Goal: Find specific page/section: Find specific page/section

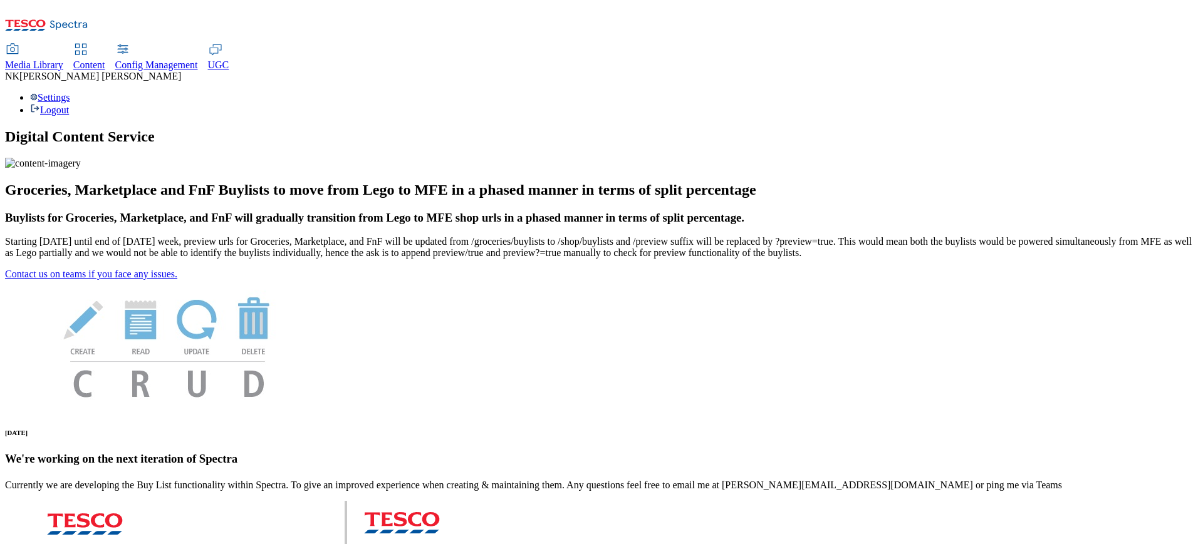
click at [63, 60] on span "Media Library" at bounding box center [34, 65] width 58 height 11
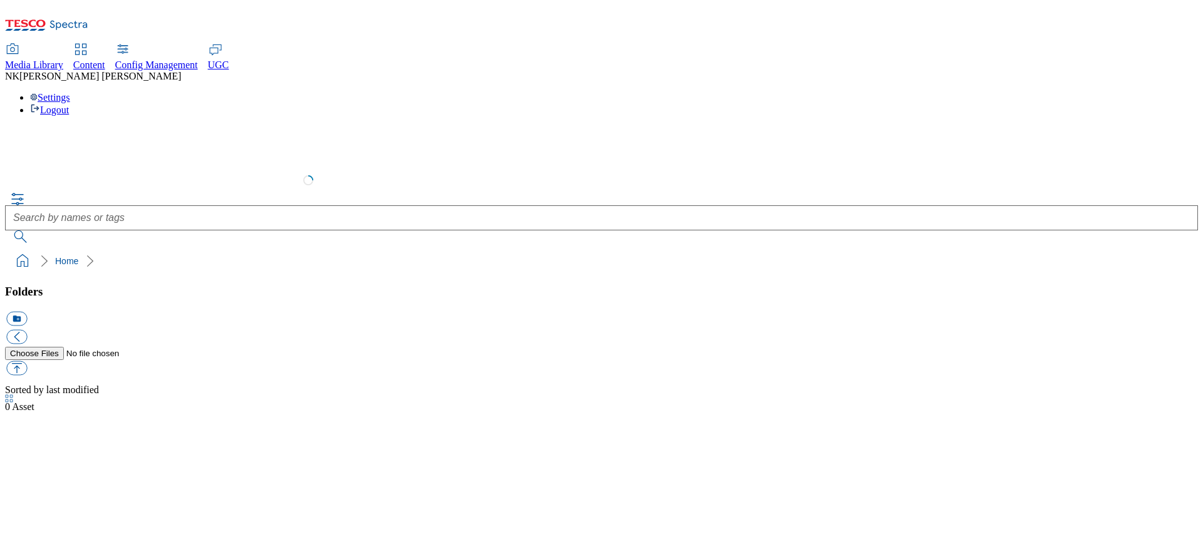
select select "flare-test"
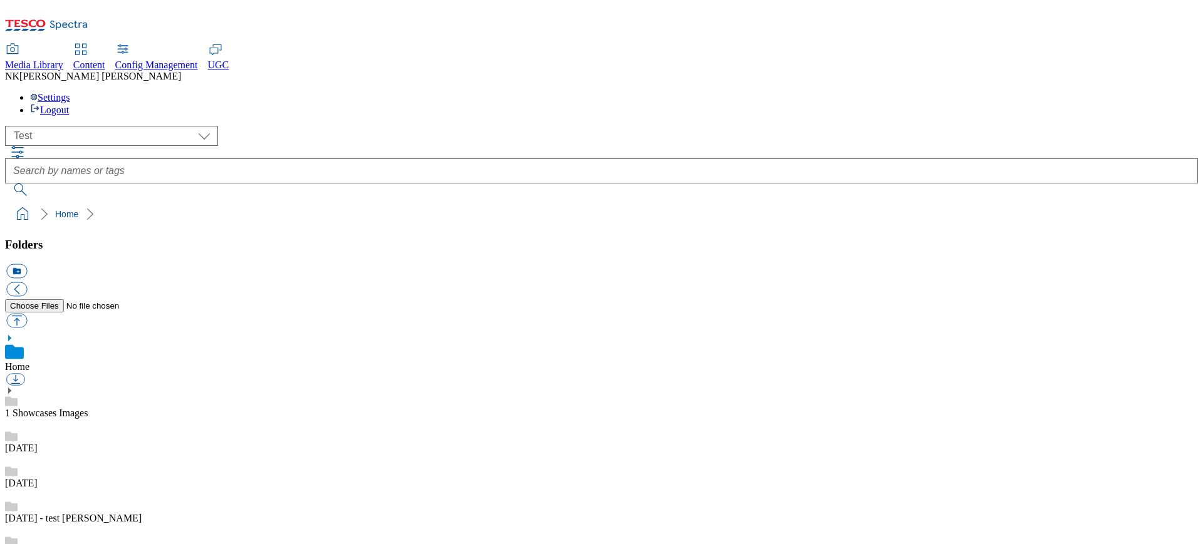
scroll to position [1, 0]
click at [1152, 92] on div "Settings Logout" at bounding box center [601, 104] width 1193 height 24
click at [181, 71] on span "[PERSON_NAME]" at bounding box center [100, 76] width 162 height 11
click at [1140, 71] on div "NK [PERSON_NAME] Settings Logout" at bounding box center [601, 93] width 1193 height 45
click at [1181, 92] on div "Settings Logout" at bounding box center [601, 104] width 1193 height 24
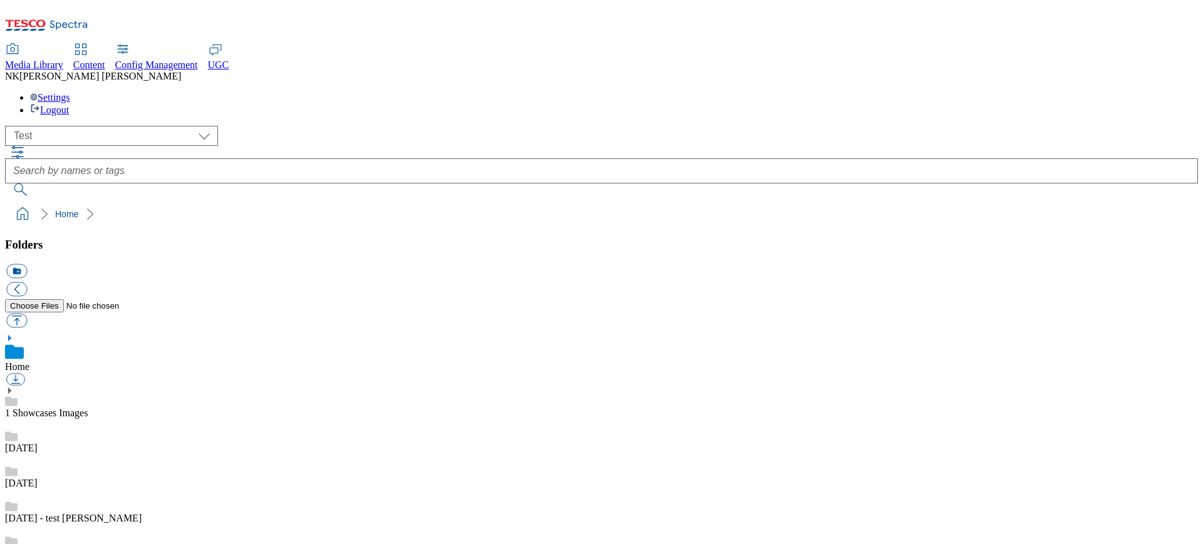
click at [1095, 92] on ul "Settings Logout" at bounding box center [601, 104] width 1193 height 24
click at [1175, 92] on div "Settings Logout" at bounding box center [601, 104] width 1193 height 24
click at [70, 92] on link "Settings" at bounding box center [50, 97] width 40 height 11
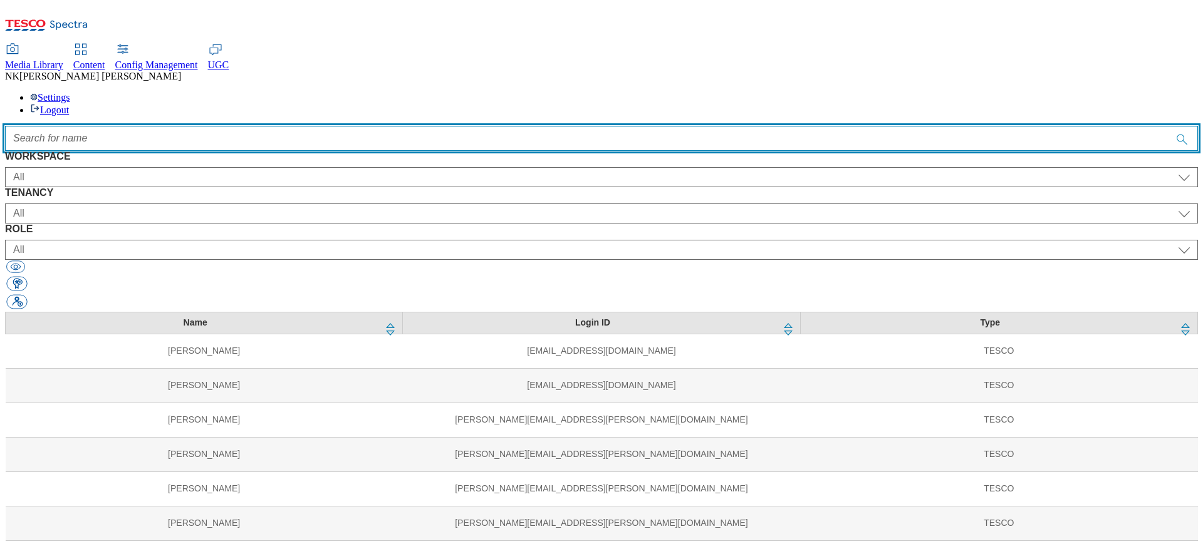
click at [437, 126] on input "Accessible label text" at bounding box center [601, 138] width 1193 height 25
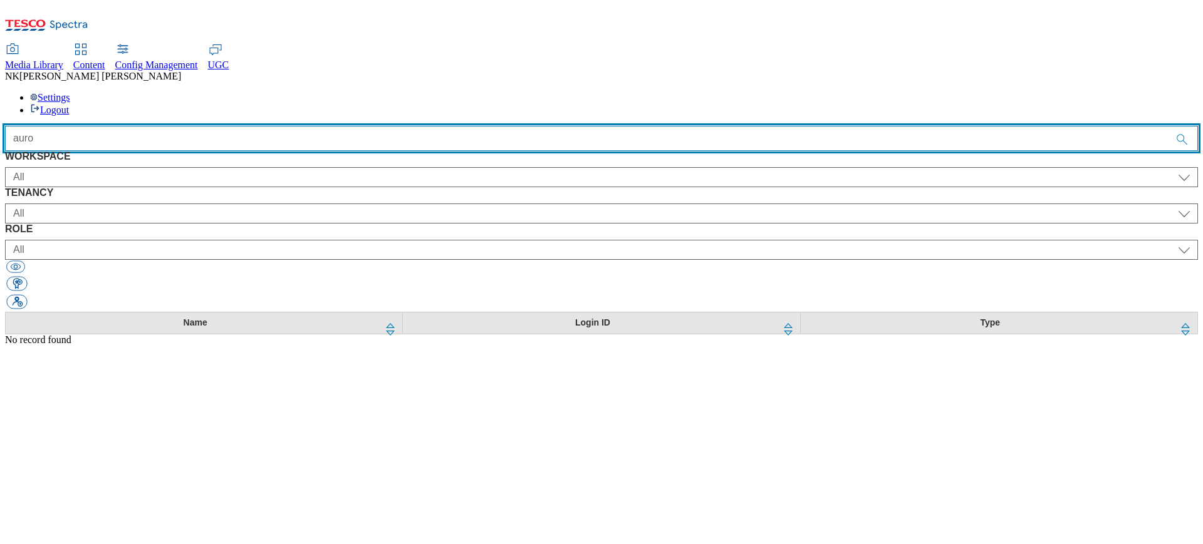
type input "auro"
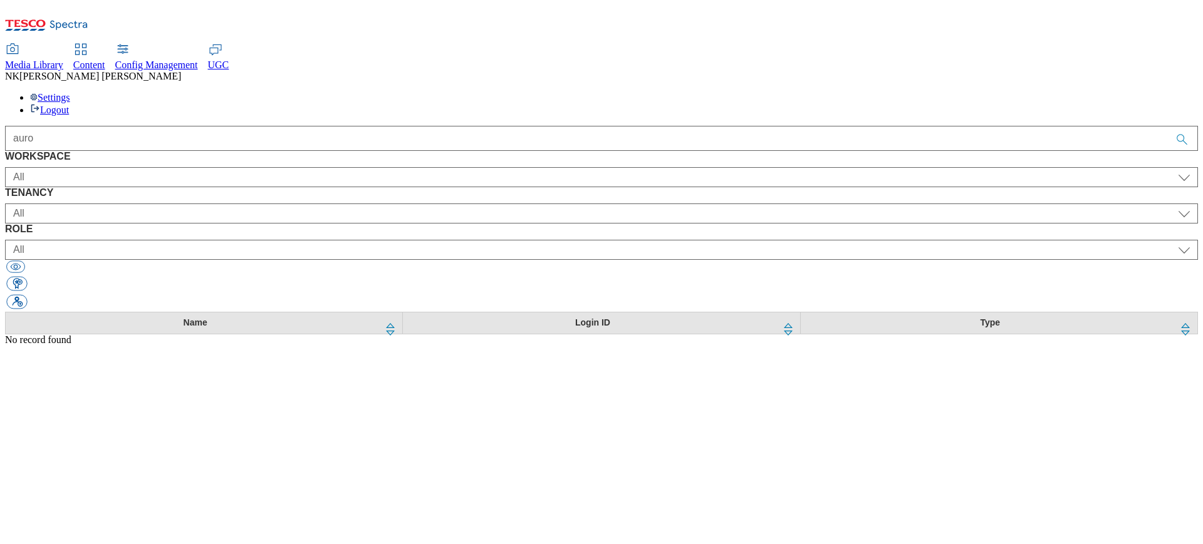
click at [63, 60] on div "Media Library" at bounding box center [34, 65] width 58 height 11
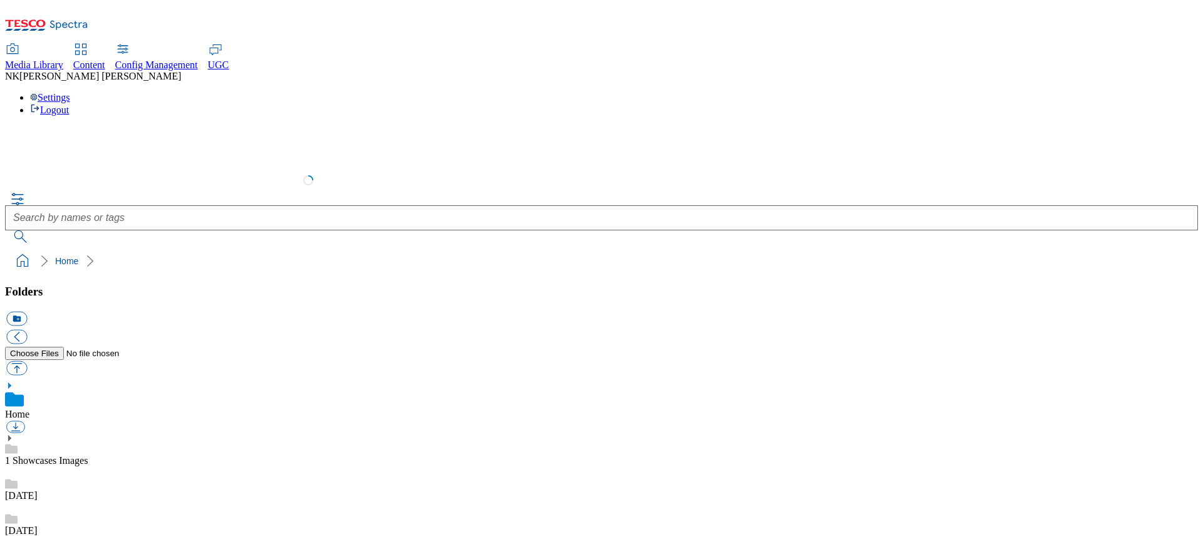
scroll to position [2, 0]
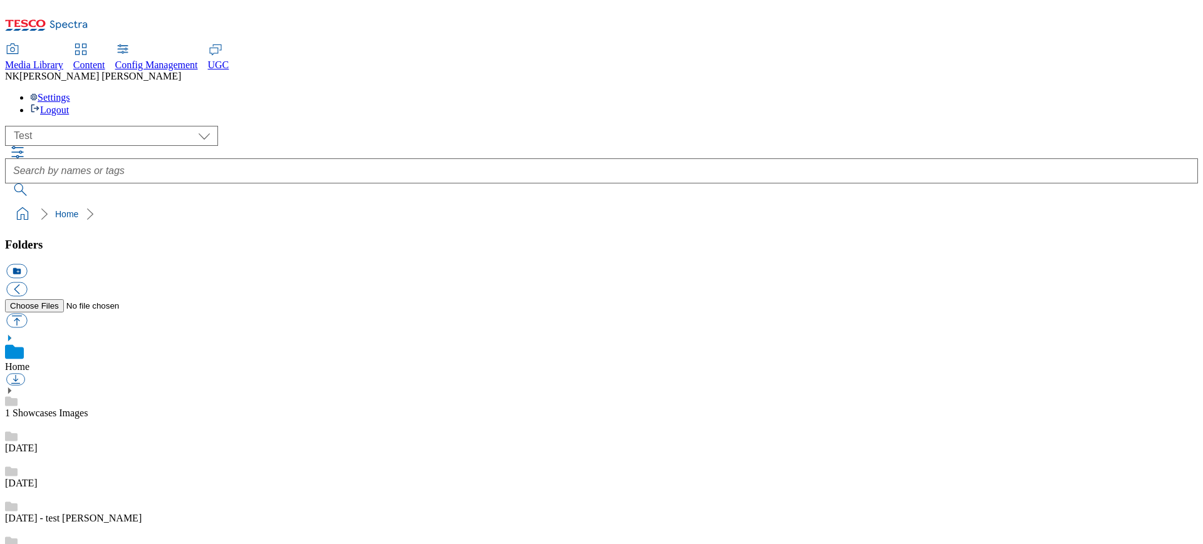
scroll to position [806, 0]
click at [74, 126] on select "All all Clubcard Boost UK Clubcard Marketing Clubcard ROI clubcard-boost-uk clu…" at bounding box center [111, 136] width 213 height 20
select select "flare-ghs-mktg"
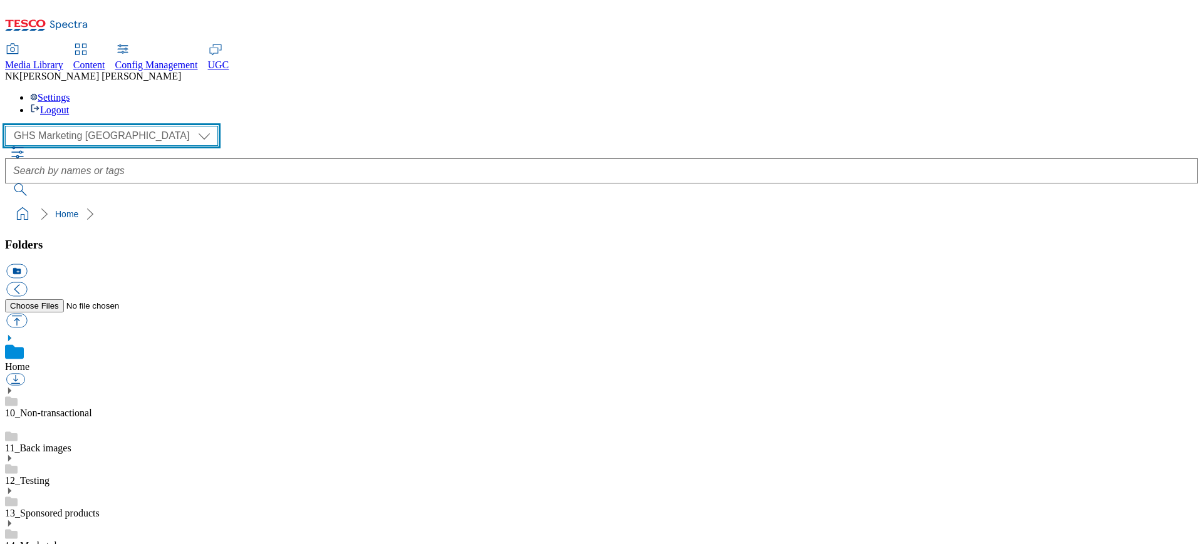
scroll to position [310, 0]
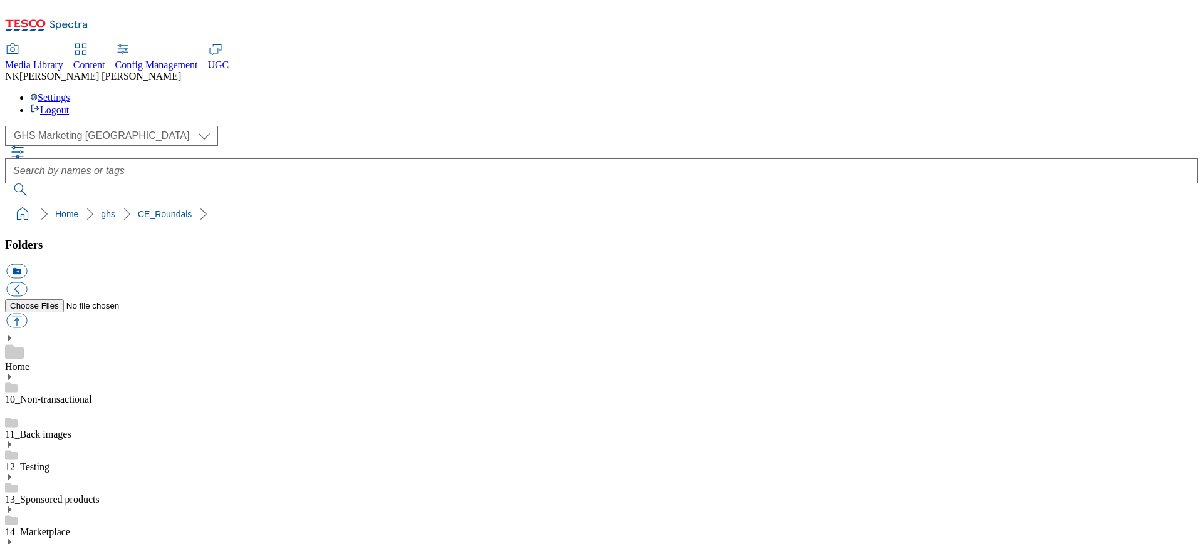
click at [341, 202] on ol "Home ghs CE_Roundals CE_Roundals_CZ" at bounding box center [605, 214] width 1185 height 24
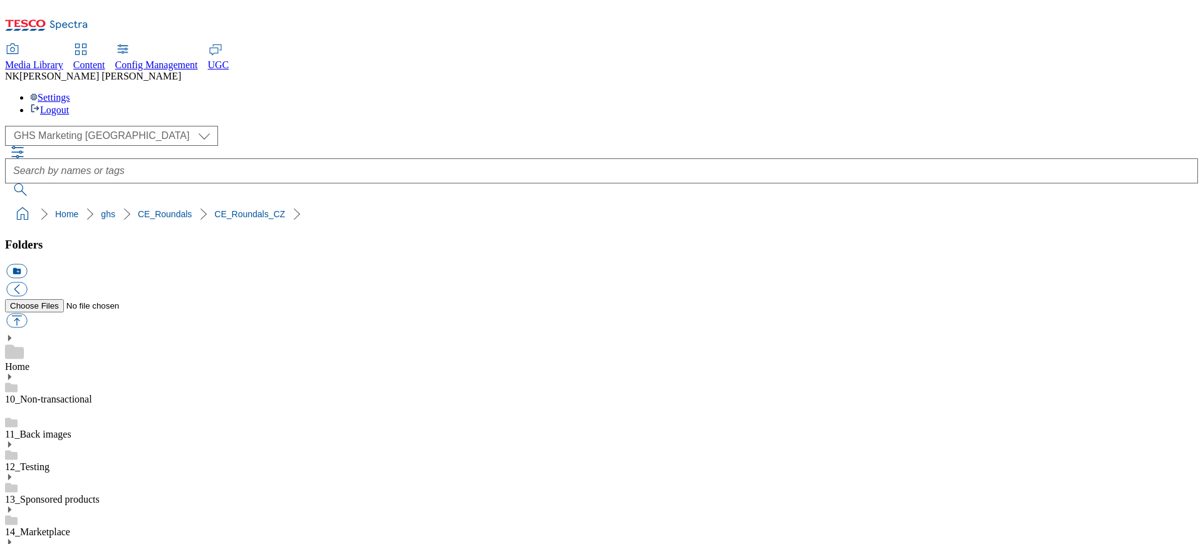
type input "rounded_super_department_dite"
